Goal: Task Accomplishment & Management: Manage account settings

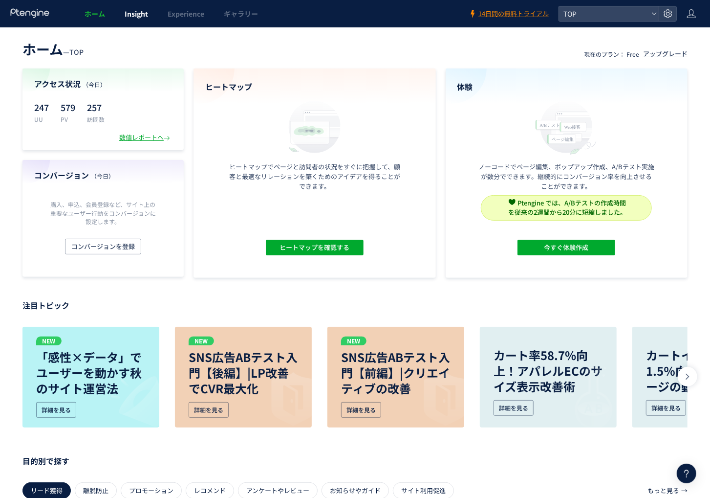
click at [136, 27] on link "Insight" at bounding box center [136, 13] width 43 height 27
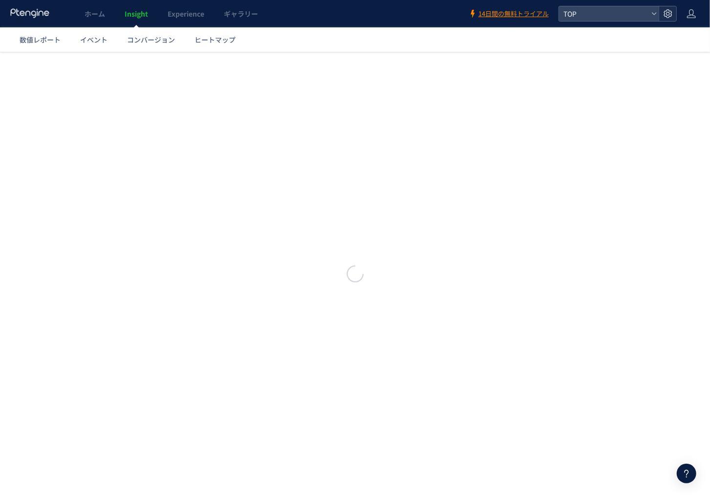
click at [673, 16] on div at bounding box center [668, 13] width 18 height 15
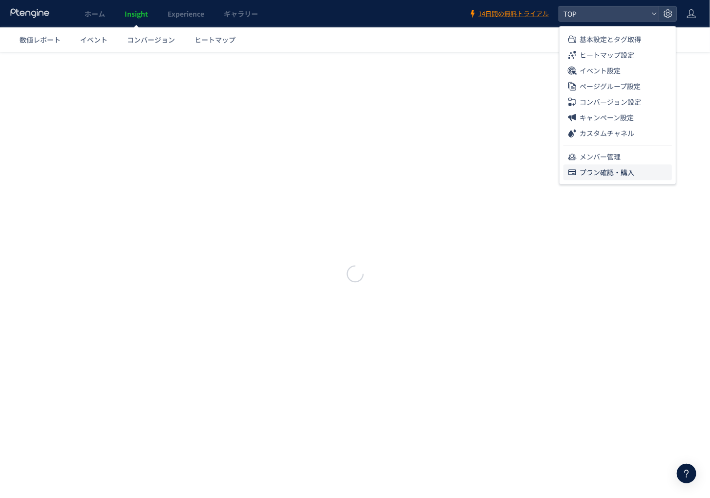
click at [623, 172] on span "プラン確認・購入" at bounding box center [607, 172] width 55 height 16
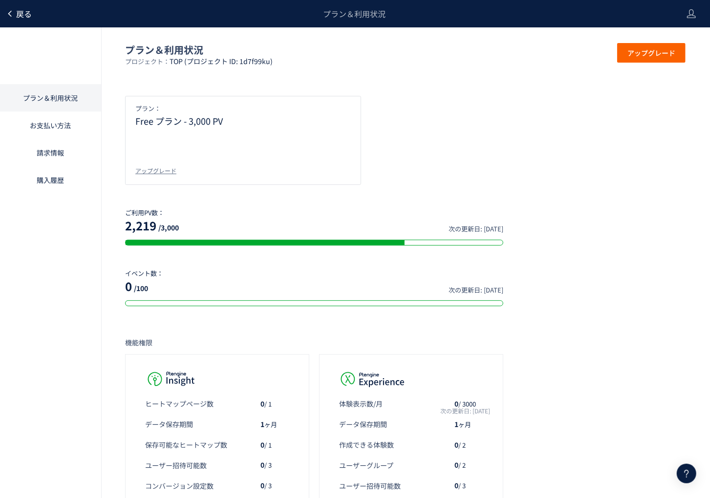
click at [18, 12] on span "戻る" at bounding box center [24, 14] width 16 height 12
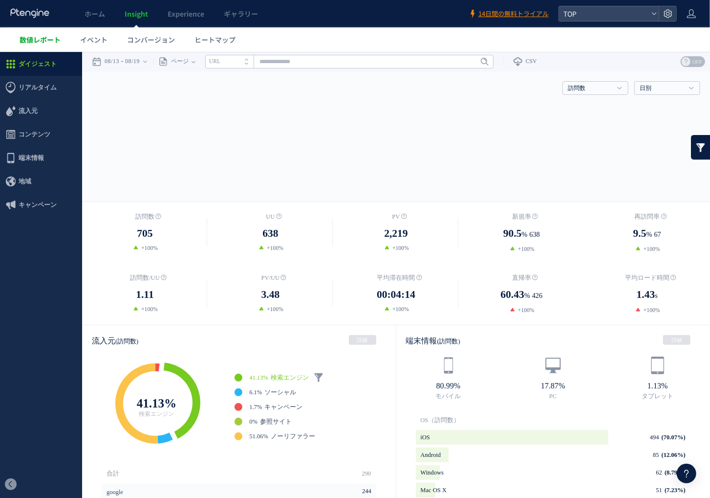
click at [49, 46] on link "数値レポート" at bounding box center [40, 39] width 61 height 24
click at [93, 33] on link "イベント" at bounding box center [93, 39] width 47 height 24
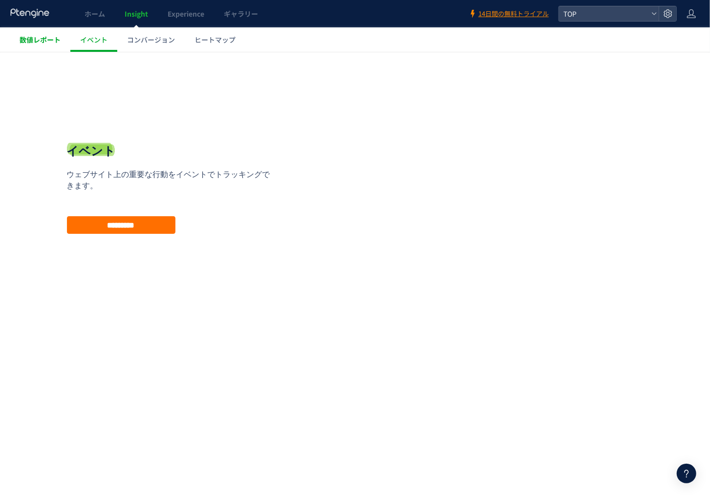
click at [53, 41] on span "数値レポート" at bounding box center [40, 40] width 41 height 10
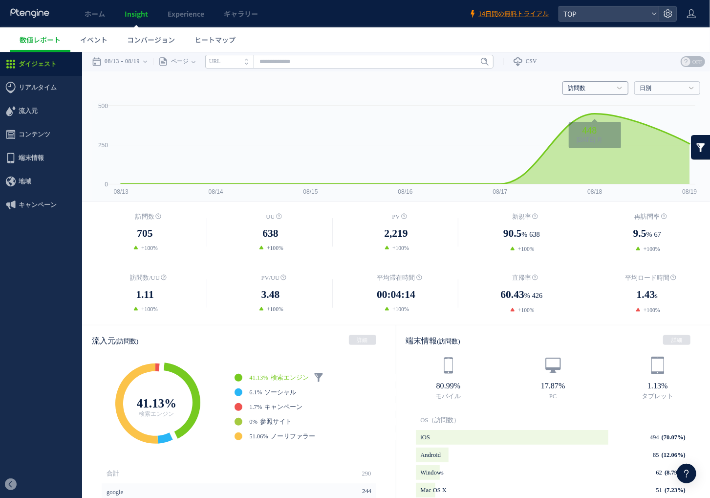
click at [600, 91] on link "訪問数" at bounding box center [590, 88] width 44 height 9
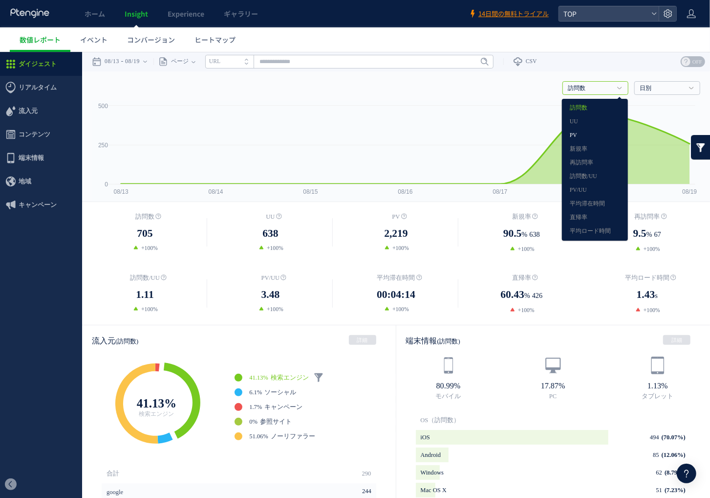
click at [597, 137] on link "PV" at bounding box center [595, 135] width 50 height 13
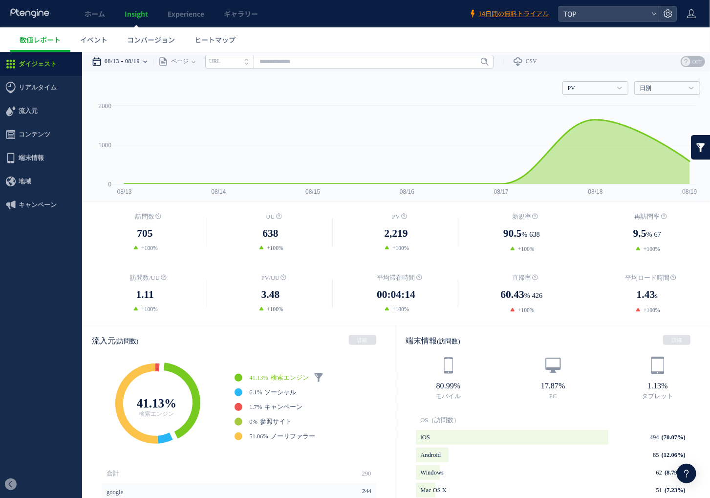
click at [119, 59] on time "08/13" at bounding box center [112, 61] width 15 height 20
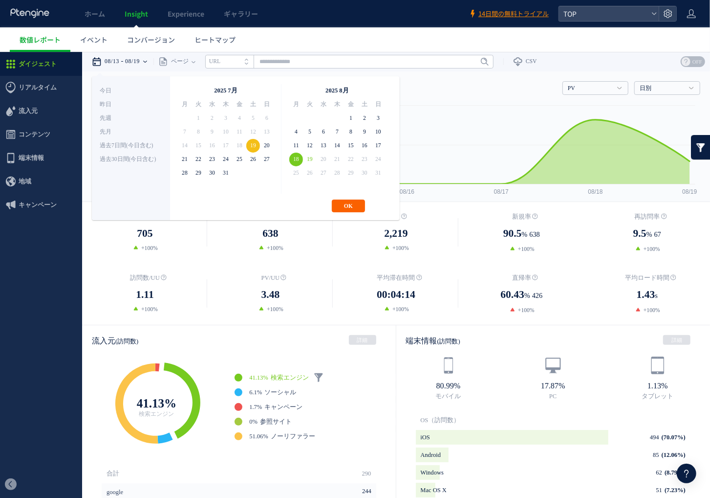
click at [361, 205] on button "OK" at bounding box center [348, 205] width 33 height 13
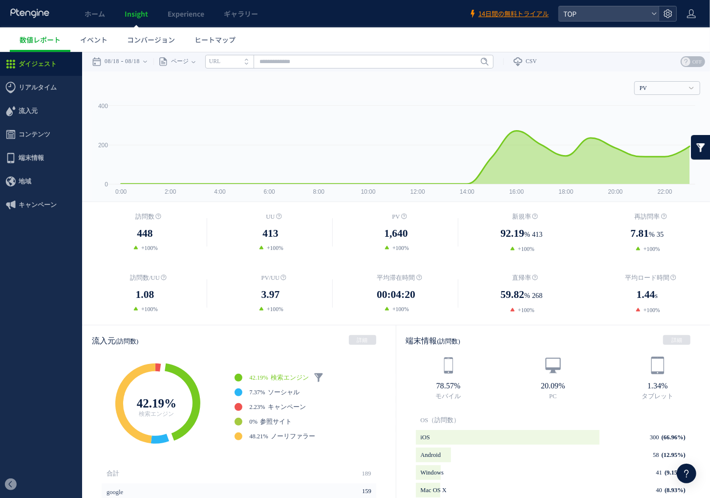
click at [674, 10] on div at bounding box center [668, 13] width 18 height 15
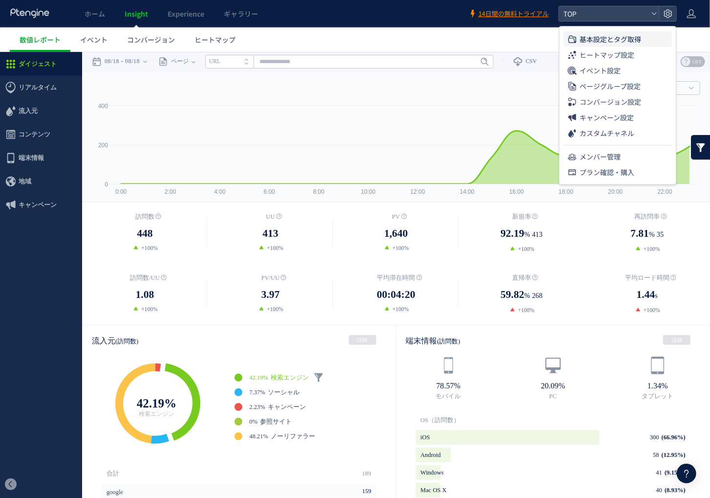
click at [628, 42] on span "基本設定とタグ取得" at bounding box center [611, 39] width 62 height 16
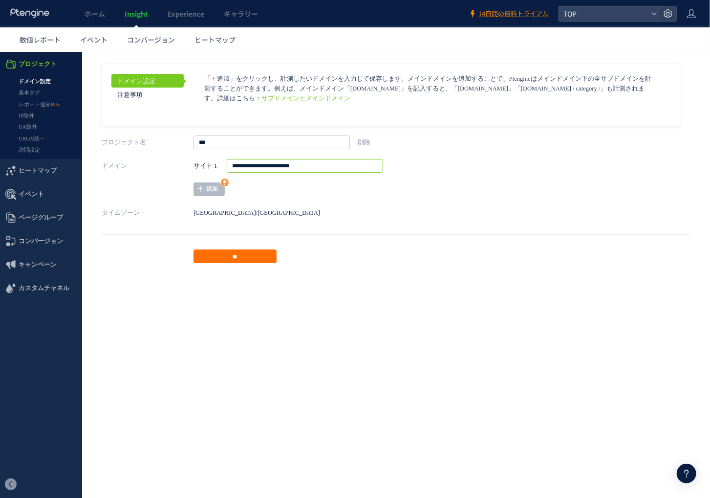
click at [323, 159] on input "**********" at bounding box center [305, 165] width 156 height 14
click at [421, 225] on aside "ドメイン設定 注意事項 サブドメインとメインドメイン ページグループを *** **" at bounding box center [396, 163] width 589 height 199
click at [43, 42] on span "数値レポート" at bounding box center [40, 40] width 41 height 10
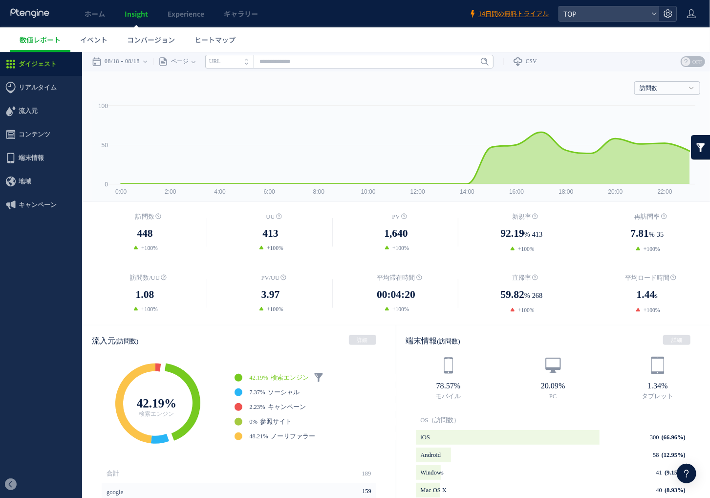
click at [665, 16] on use at bounding box center [668, 13] width 8 height 8
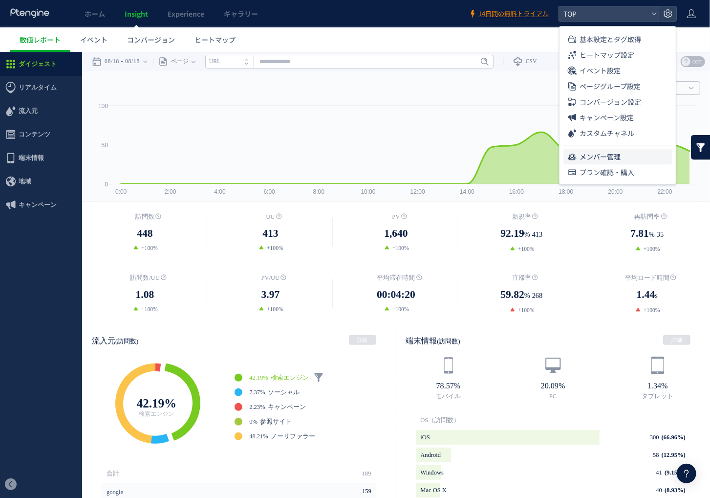
click at [644, 156] on li "メンバー管理" at bounding box center [618, 157] width 109 height 16
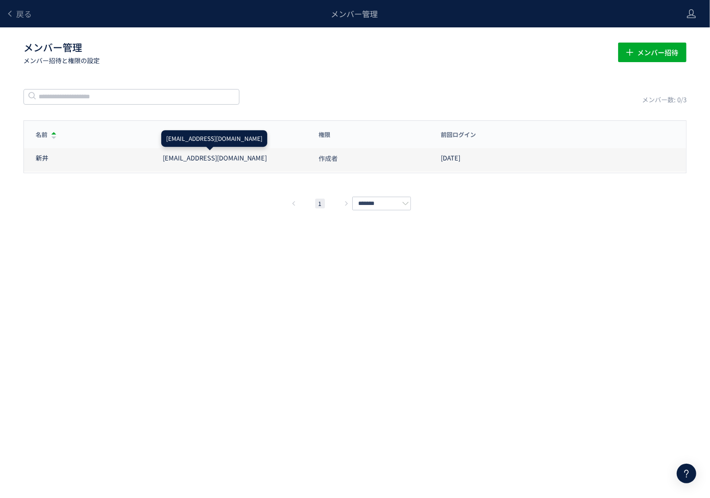
click at [211, 159] on div "[EMAIL_ADDRESS][DOMAIN_NAME]" at bounding box center [215, 157] width 104 height 9
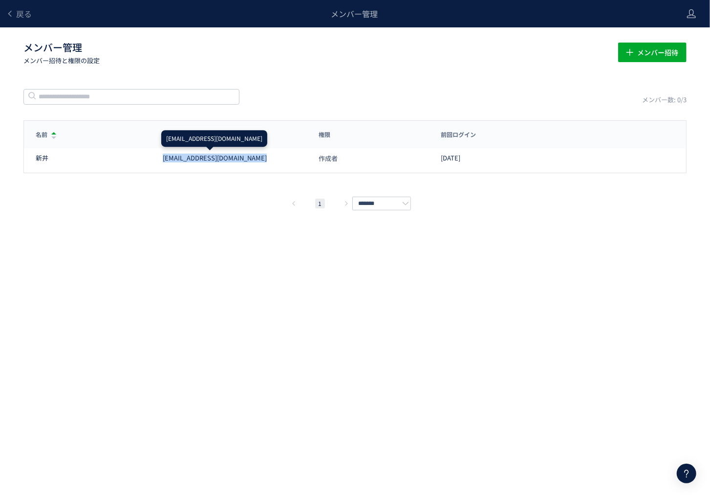
copy div "[EMAIL_ADDRESS][DOMAIN_NAME]"
click at [23, 15] on span "戻る" at bounding box center [24, 14] width 16 height 12
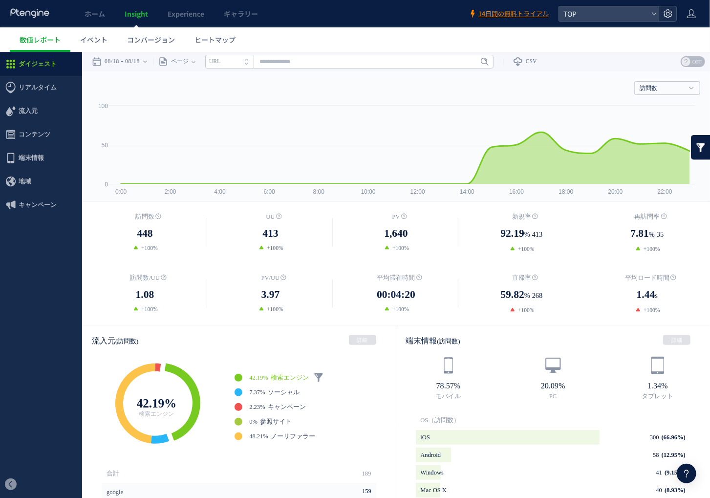
click at [666, 17] on icon at bounding box center [668, 14] width 10 height 10
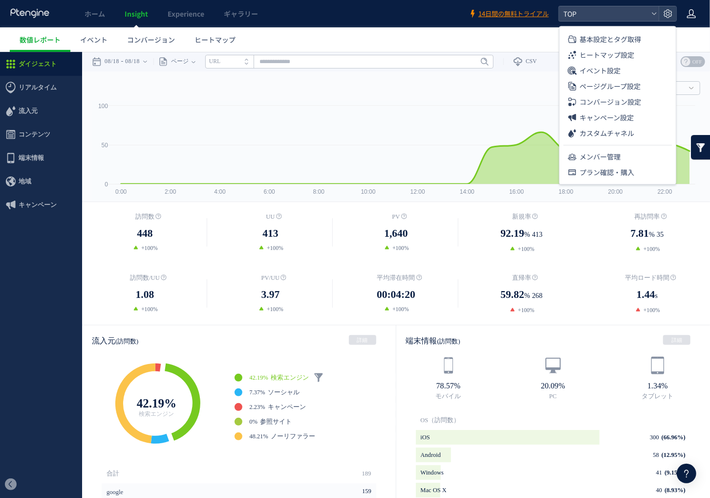
click at [689, 17] on icon at bounding box center [692, 14] width 10 height 10
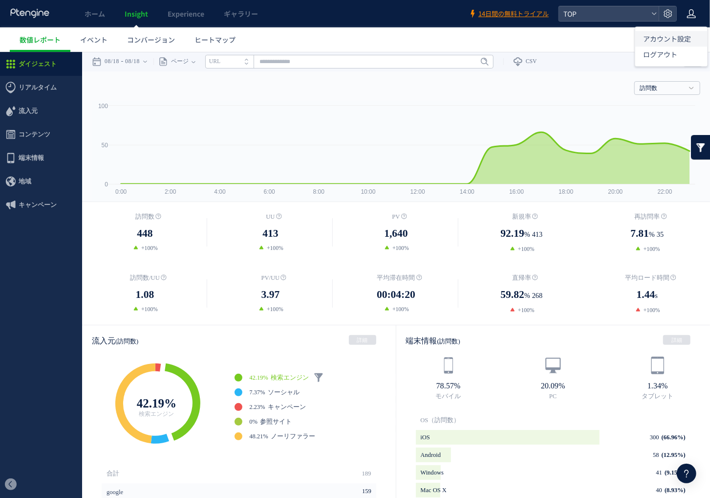
click at [687, 34] on span "アカウント設定" at bounding box center [667, 39] width 48 height 10
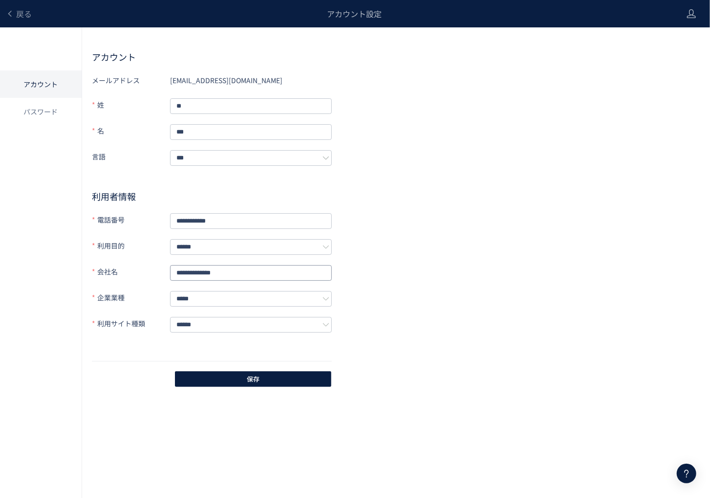
click at [250, 266] on input "**********" at bounding box center [251, 273] width 162 height 16
